Goal: Transaction & Acquisition: Download file/media

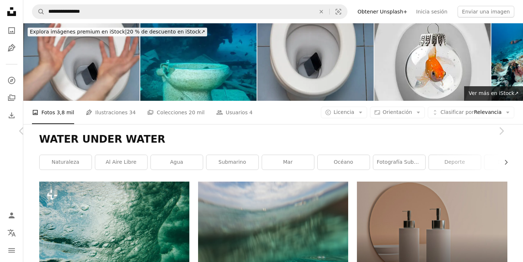
scroll to position [3572, 0]
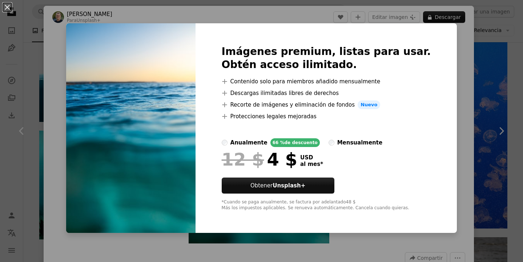
click at [518, 107] on div "An X shape Imágenes premium, listas para usar. Obtén acceso ilimitado. A plus s…" at bounding box center [261, 131] width 523 height 262
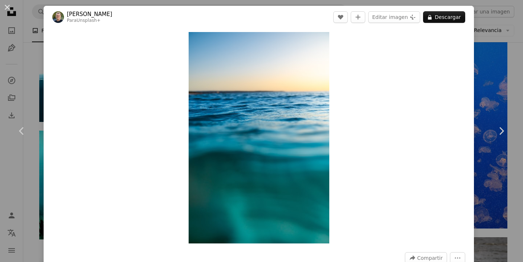
click at [510, 182] on div "An X shape Chevron left Chevron right [PERSON_NAME] Para Unsplash+ A heart A pl…" at bounding box center [261, 131] width 523 height 262
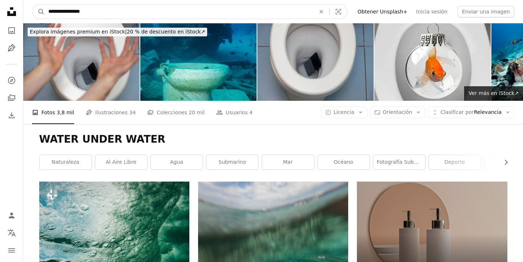
drag, startPoint x: 121, startPoint y: 13, endPoint x: 0, endPoint y: 11, distance: 121.0
type input "*"
type input "**********"
click at [32, 5] on button "A magnifying glass" at bounding box center [38, 12] width 12 height 14
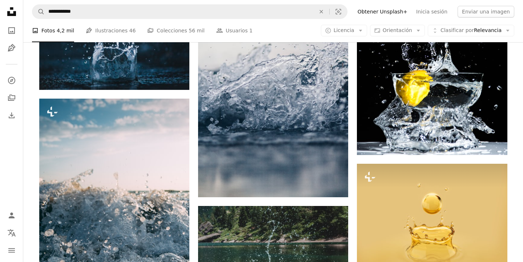
scroll to position [445, 0]
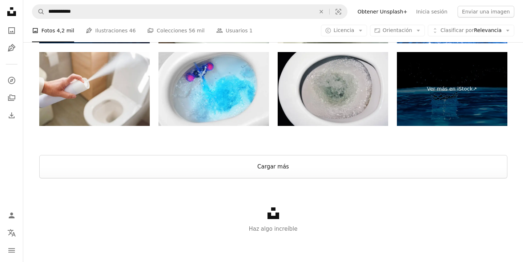
click at [272, 170] on button "Cargar más" at bounding box center [273, 166] width 468 height 23
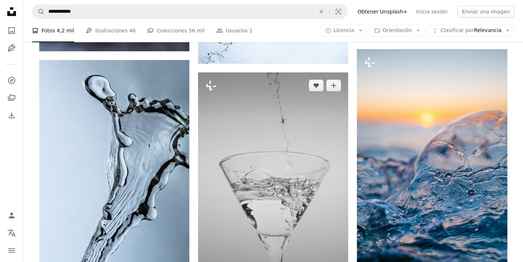
scroll to position [1701, 0]
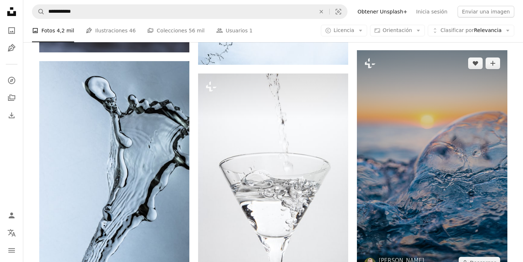
click at [424, 143] on img at bounding box center [432, 162] width 150 height 225
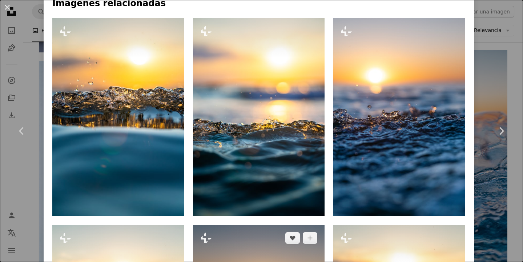
scroll to position [491, 0]
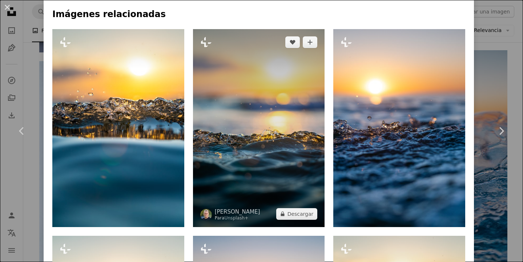
click at [258, 113] on img at bounding box center [259, 128] width 132 height 198
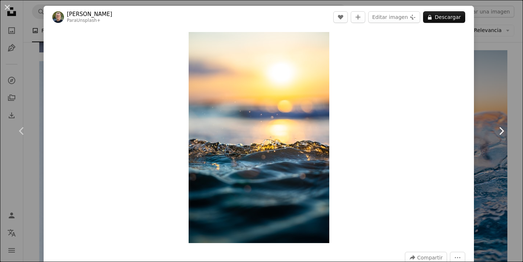
click at [517, 110] on link "Chevron right" at bounding box center [501, 131] width 44 height 70
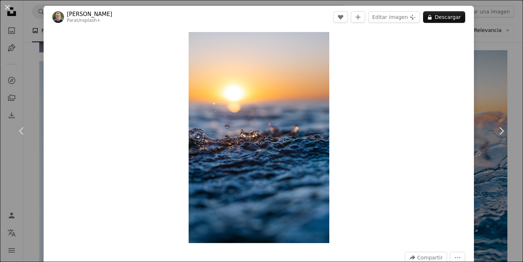
click at [512, 92] on div "An X shape Chevron left Chevron right [PERSON_NAME] Para Unsplash+ A heart A pl…" at bounding box center [261, 131] width 523 height 262
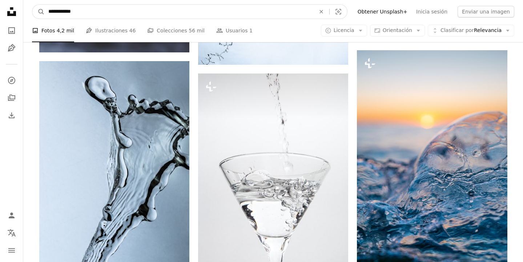
click at [48, 11] on input "**********" at bounding box center [179, 12] width 268 height 14
type input "**********"
click at [32, 5] on button "A magnifying glass" at bounding box center [38, 12] width 12 height 14
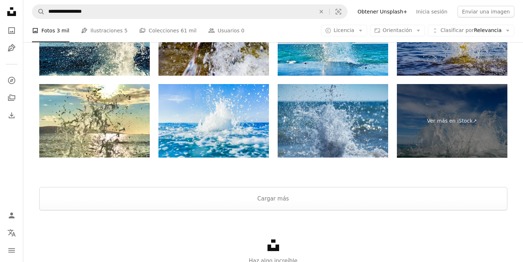
scroll to position [1452, 0]
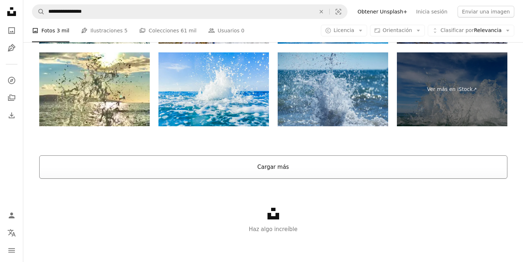
click at [264, 170] on button "Cargar más" at bounding box center [273, 166] width 468 height 23
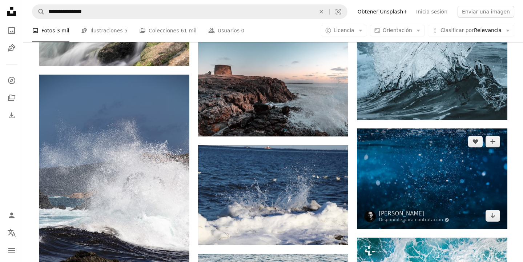
scroll to position [3611, 0]
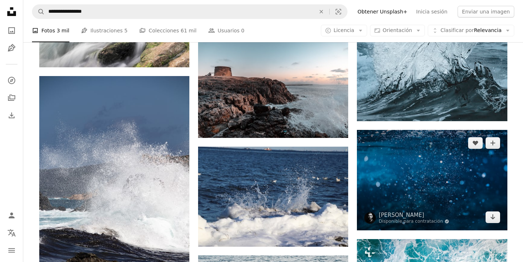
click at [417, 183] on img at bounding box center [432, 180] width 150 height 100
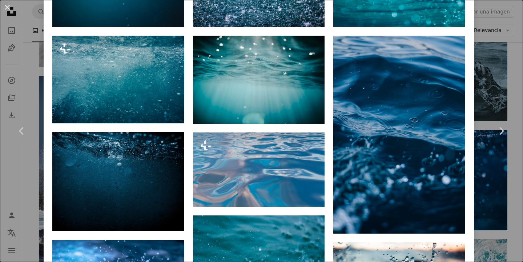
scroll to position [580, 0]
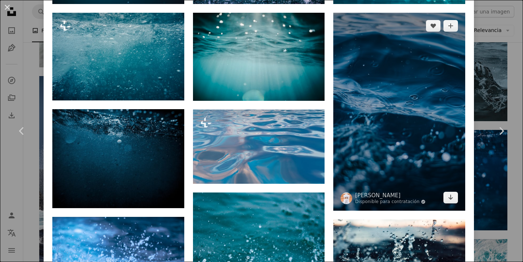
click at [386, 86] on img at bounding box center [399, 112] width 132 height 198
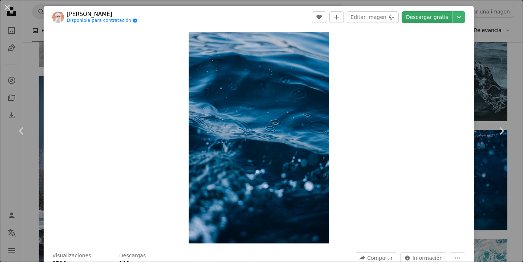
click at [435, 17] on link "Descargar gratis" at bounding box center [426, 17] width 51 height 12
